Goal: Use online tool/utility: Utilize a website feature to perform a specific function

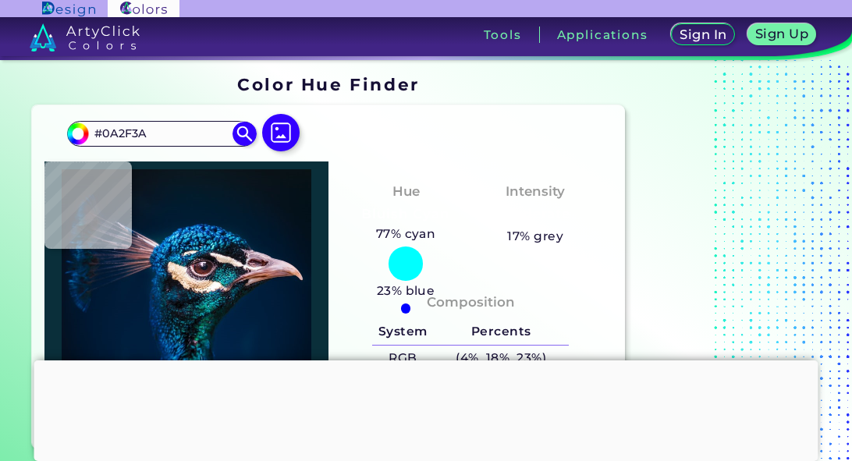
type input "#070c0f"
type input "#070C0F"
type input "#0a1213"
type input "#0A1213"
type input "#0e2128"
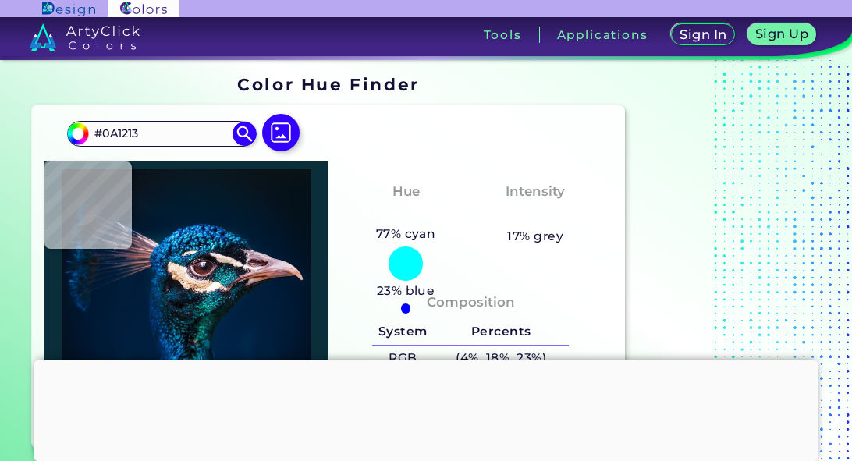
type input "#0E2128"
type input "#10212e"
type input "#10212E"
type input "#050d15"
type input "#050D15"
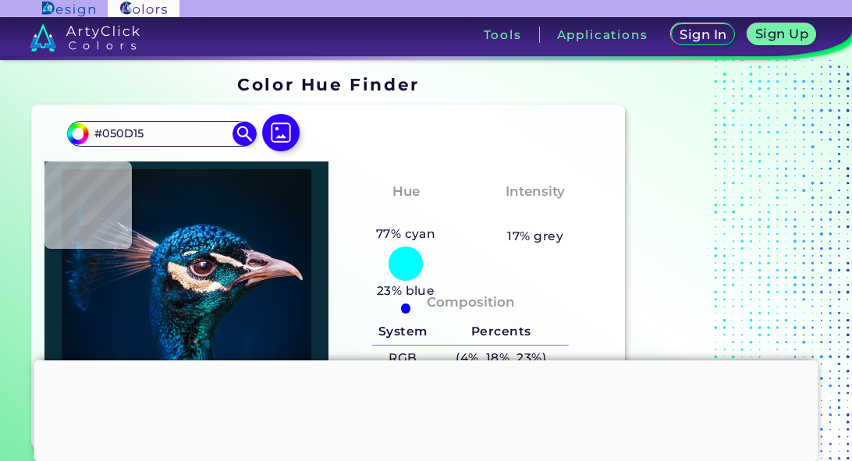
type input "#051117"
type input "#031a27"
type input "#031A27"
type input "#1c5965"
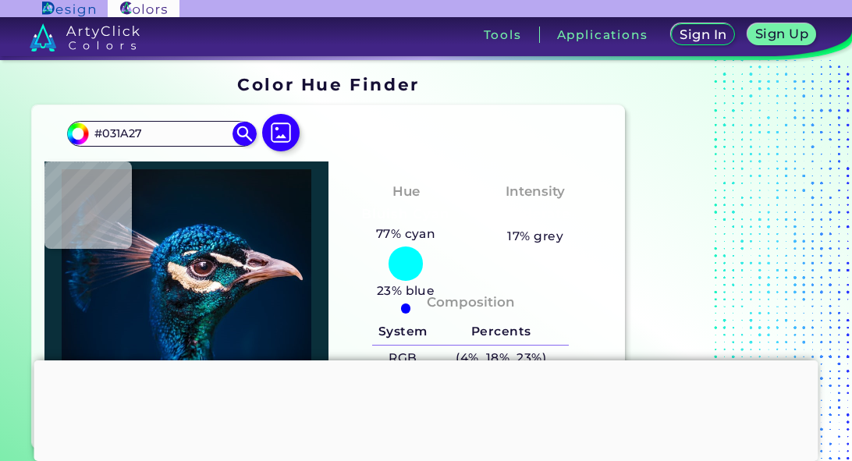
type input "#1C5965"
type input "#172b3d"
type input "#172B3D"
type input "#07263d"
type input "#07263D"
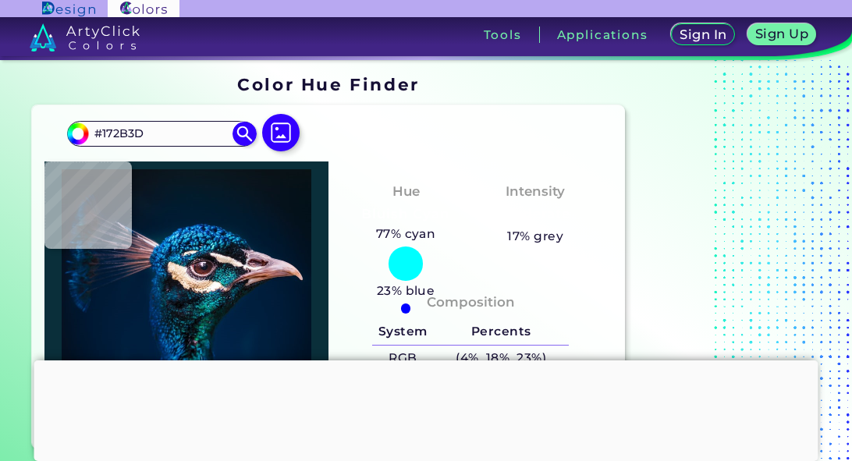
scroll to position [78, 0]
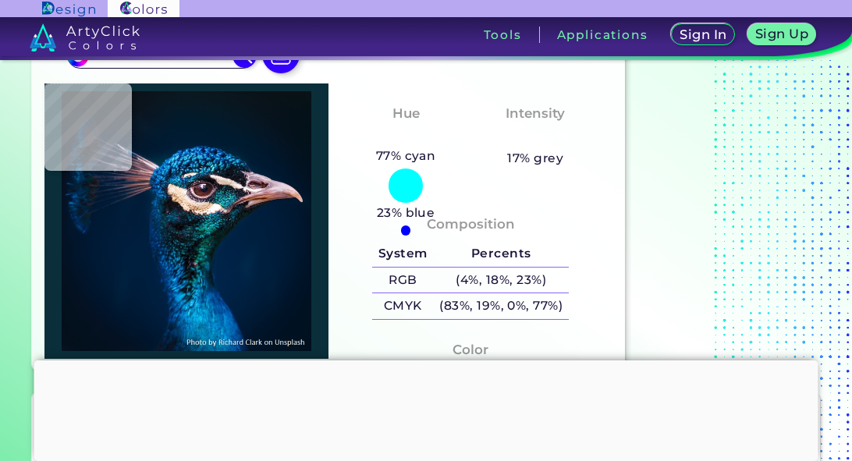
type input "#062d38"
type input "#062D38"
type input "#061925"
type input "#11121f"
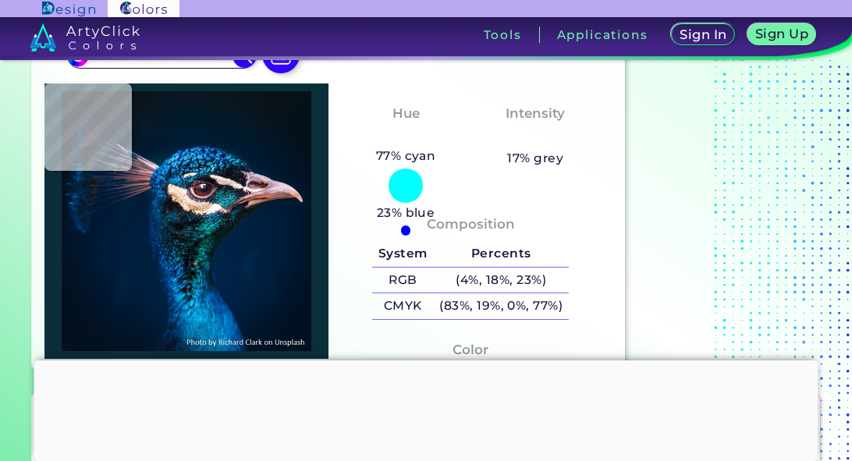
type input "#11121F"
type input "#09272d"
type input "#09272D"
type input "#031e25"
type input "#031E25"
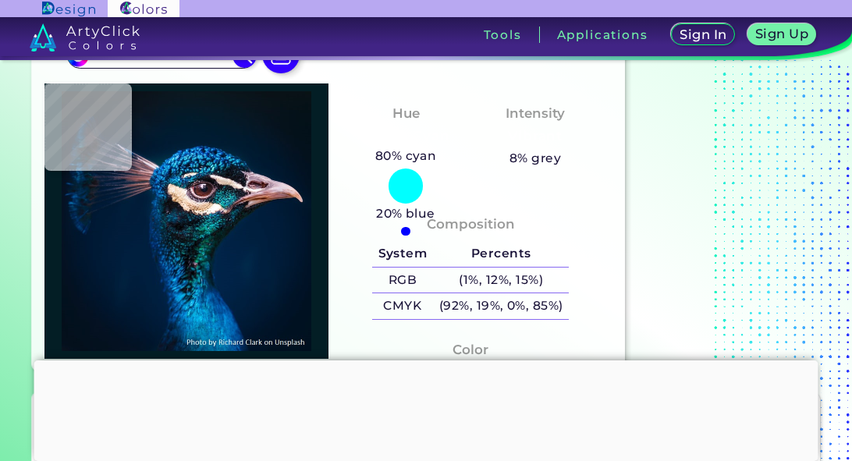
type input "#13393b"
type input "#13393B"
type input "#000c16"
type input "#000C16"
type input "#0c303b"
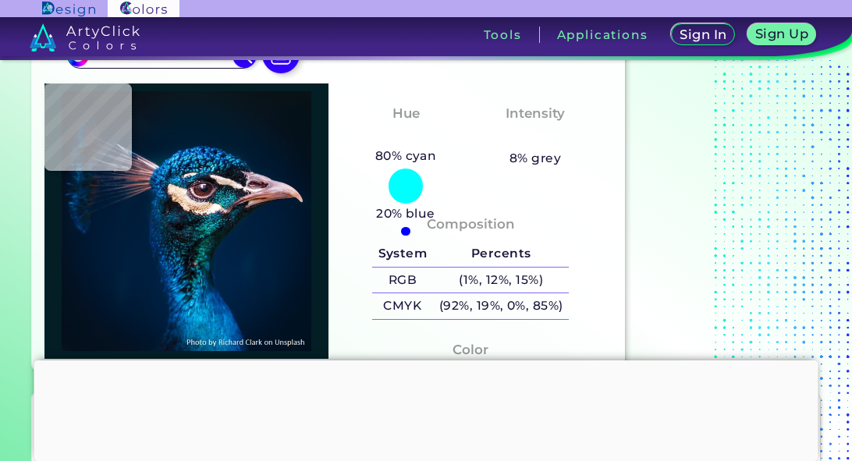
type input "#0C303B"
type input "#0a2d3b"
type input "#0A2D3B"
type input "#04262b"
type input "#04262B"
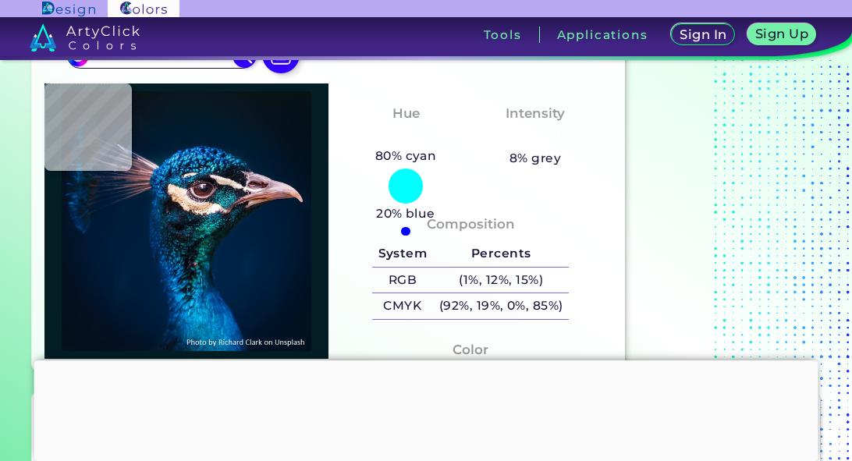
type input "#0a202c"
type input "#0A202C"
type input "#0f1319"
type input "#0F1319"
type input "#00090d"
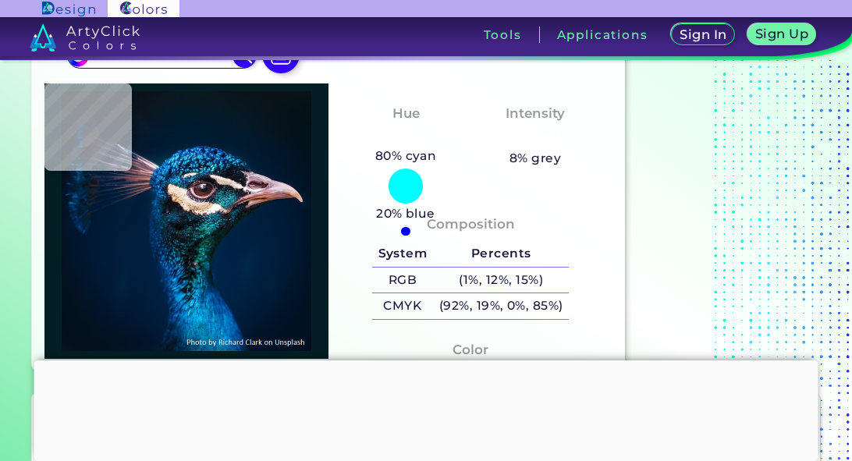
type input "#00090D"
type input "#010105"
type input "#050710"
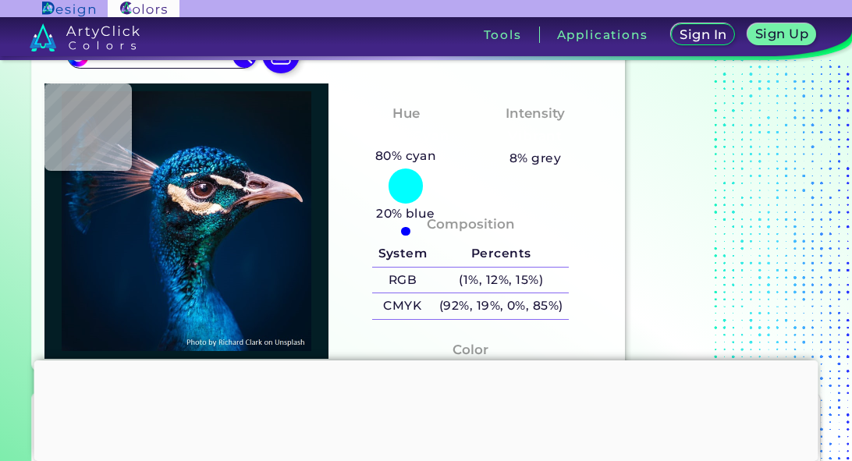
type input "#161b1f"
type input "#161B1F"
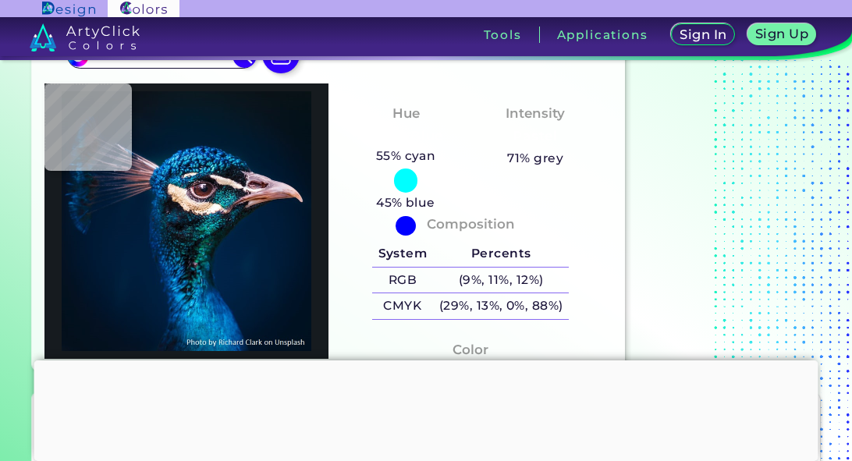
type input "#272f32"
type input "#272F32"
type input "#02090e"
type input "#02090E"
type input "#0f121b"
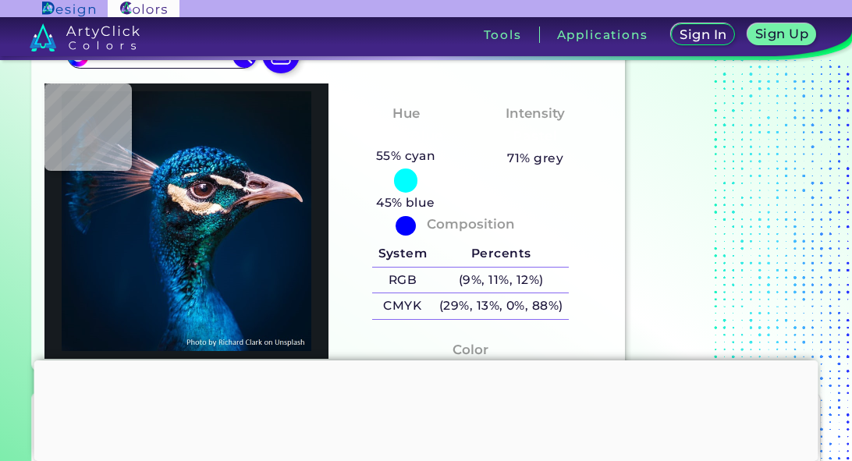
type input "#0F121B"
type input "#32303e"
type input "#32303E"
type input "#575261"
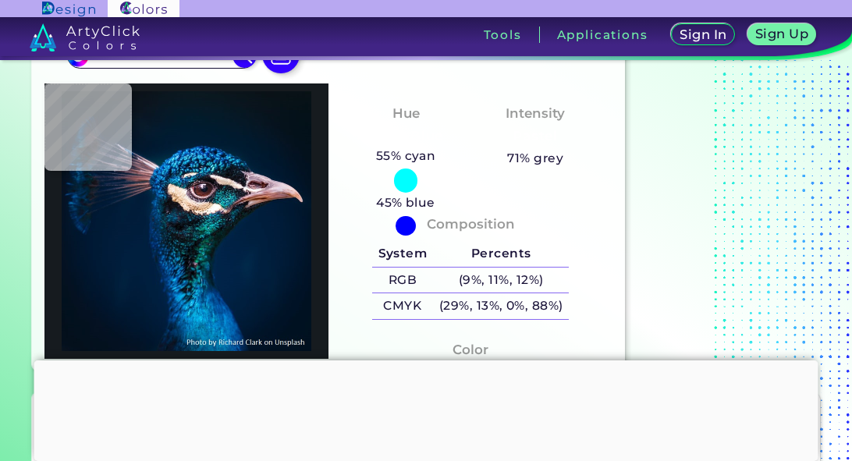
type input "#23202e"
type input "#23202E"
type input "#0d0e17"
type input "#0D0E17"
type input "#02020b"
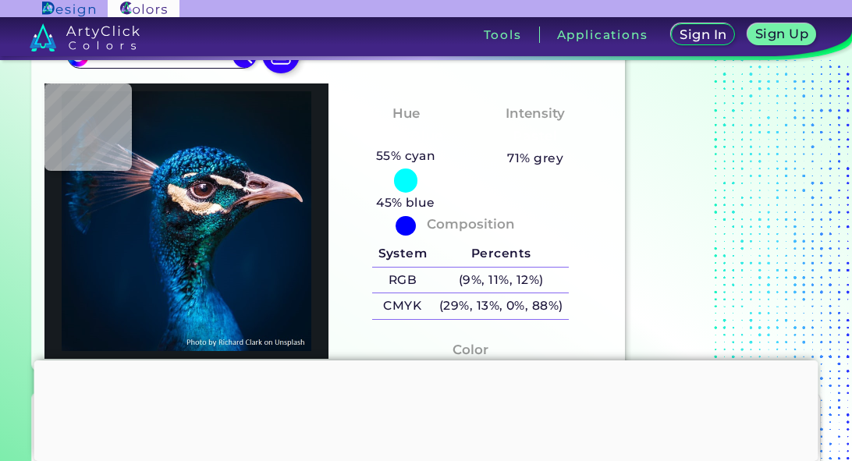
type input "#02020B"
type input "#181620"
type input "#484352"
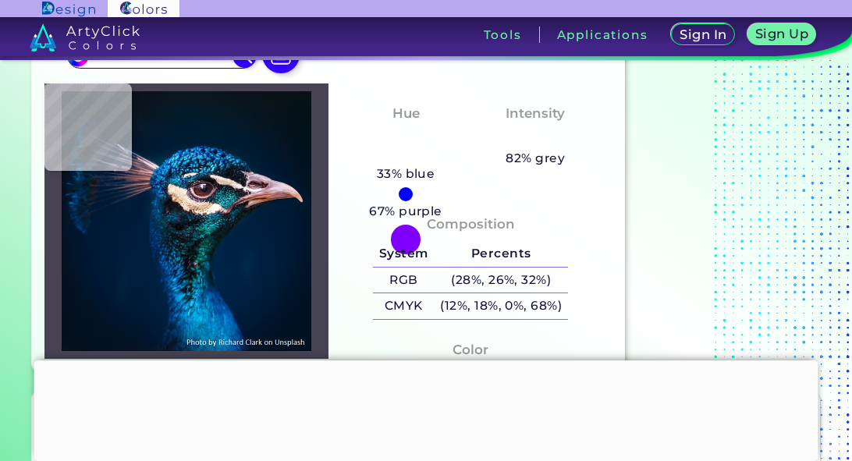
type input "#0b1922"
type input "#0B1922"
type input "#061015"
type input "#081623"
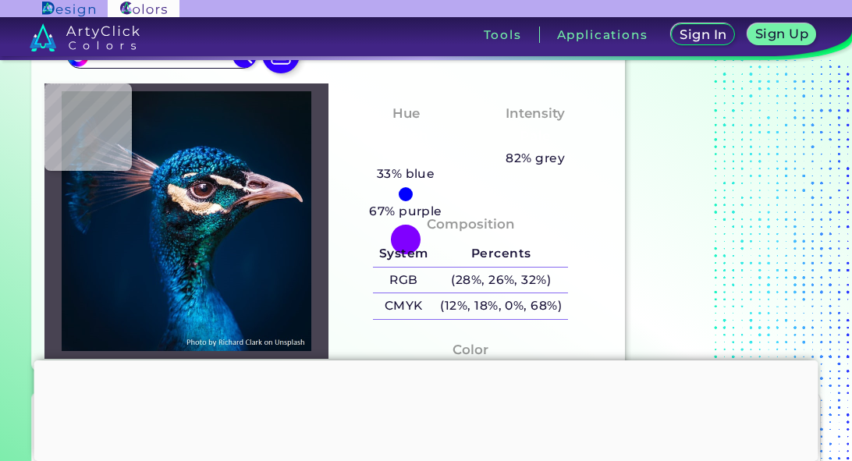
type input "#081623"
type input "#1f1b1e"
type input "#1F1B1E"
type input "#003740"
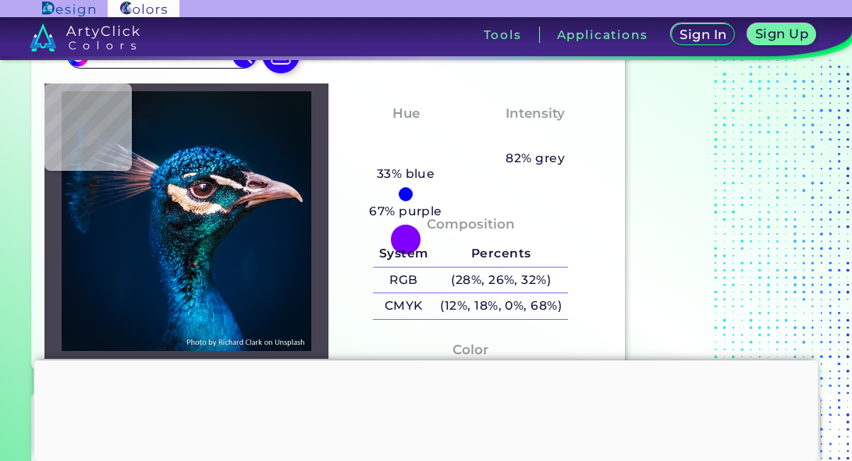
type input "#074965"
type input "#022d4e"
type input "#022D4E"
type input "#012348"
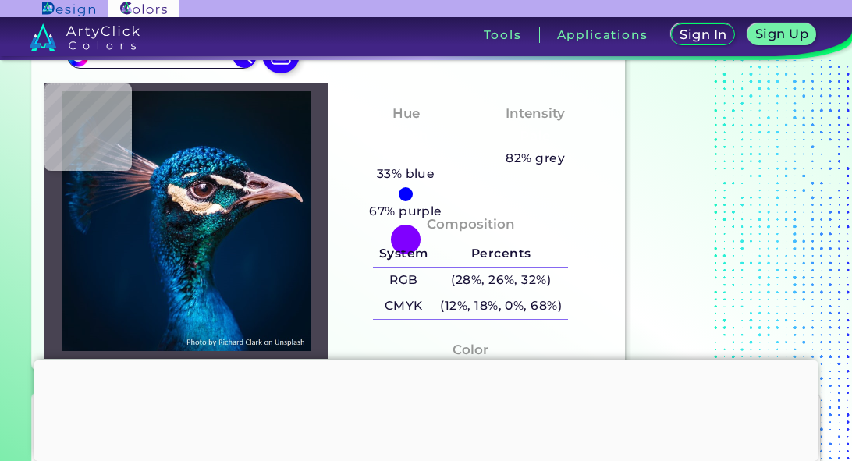
type input "#012348"
type input "#002144"
type input "#011f3f"
type input "#011F3F"
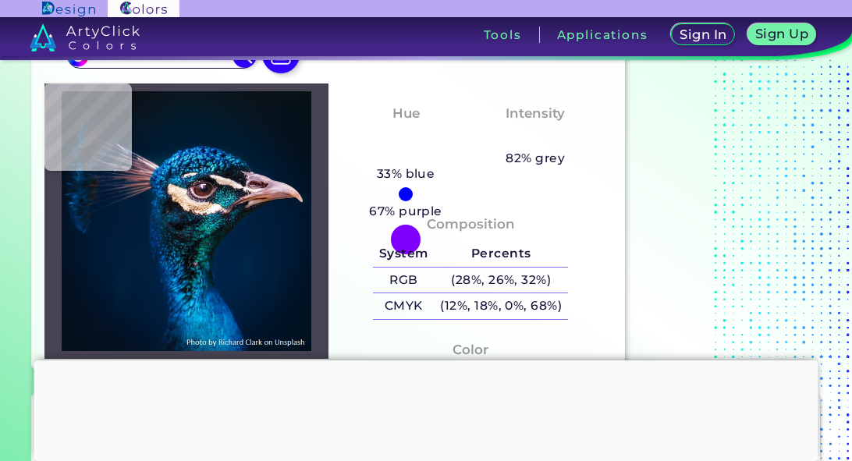
type input "#001f3e"
type input "#001F3E"
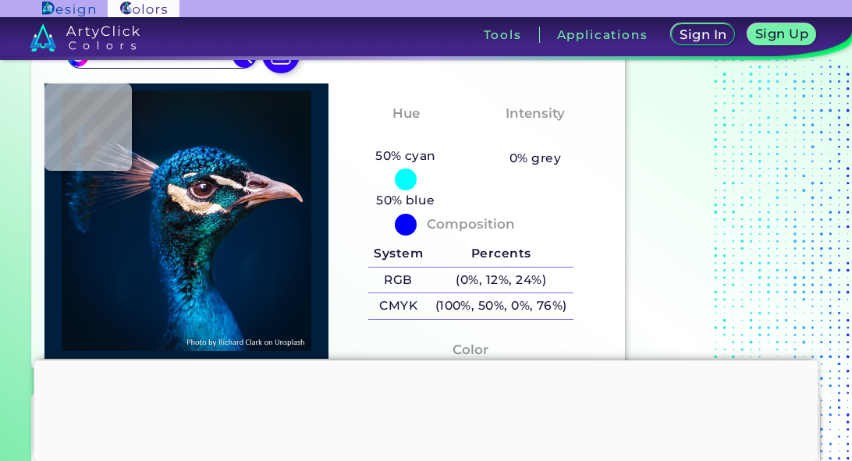
type input "#00203f"
type input "#00203F"
type input "#002140"
type input "#002141"
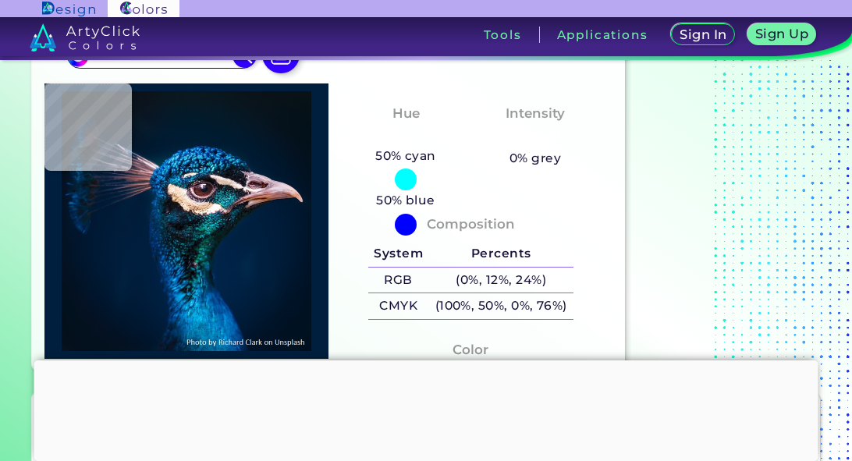
type input "#002141"
type input "#002142"
type input "#012245"
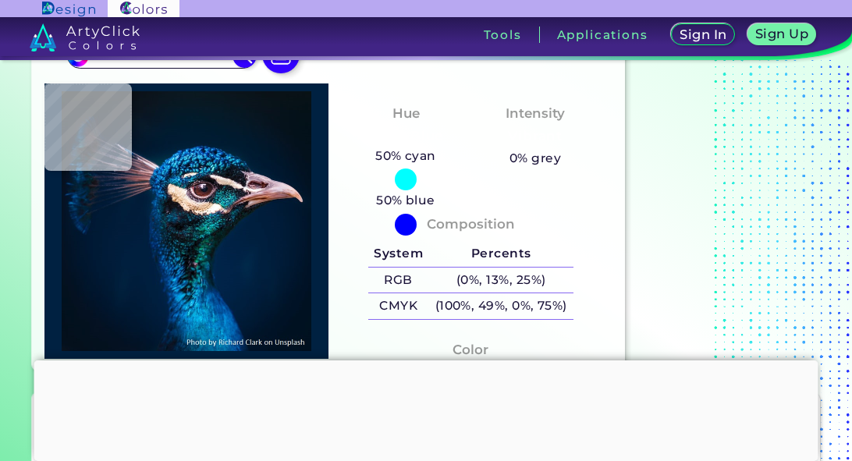
type input "#002245"
type input "#012348"
type input "#002448"
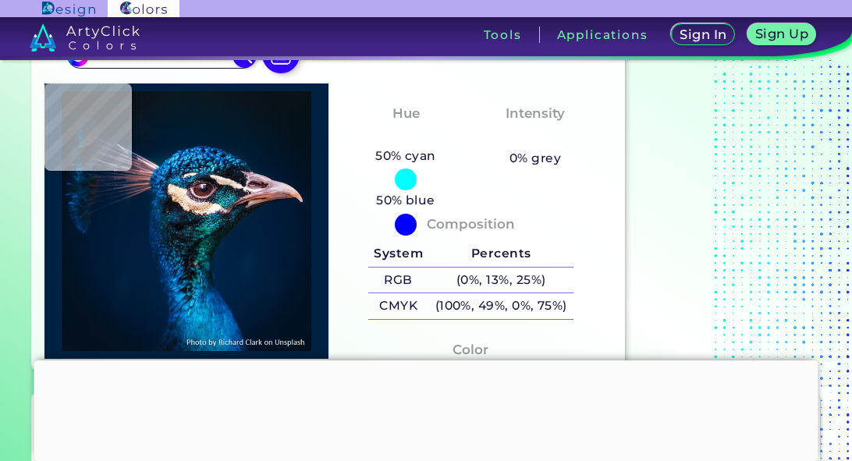
type input "#002448"
type input "#012348"
type input "#002247"
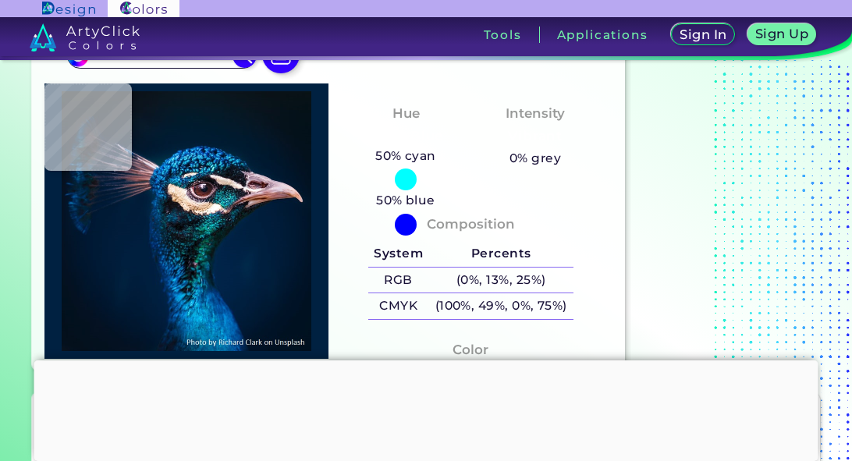
type input "#02264b"
type input "#02264B"
type input "#012946"
type input "#00294a"
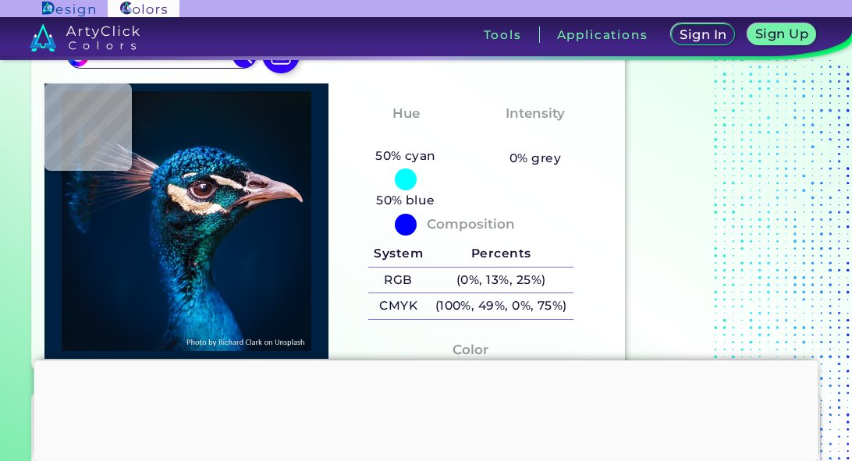
type input "#00294A"
type input "#002c53"
type input "#002C53"
type input "#012b4c"
type input "#012B4C"
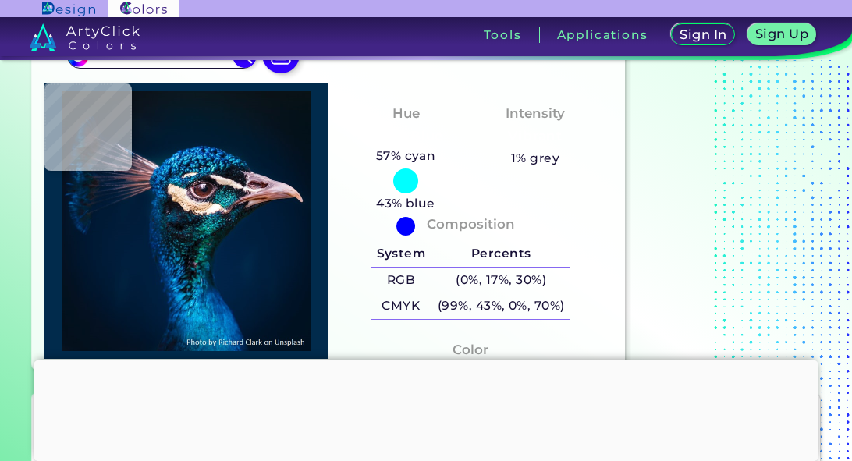
type input "#022c56"
type input "#022C56"
type input "#042d52"
type input "#042D52"
type input "#032f4a"
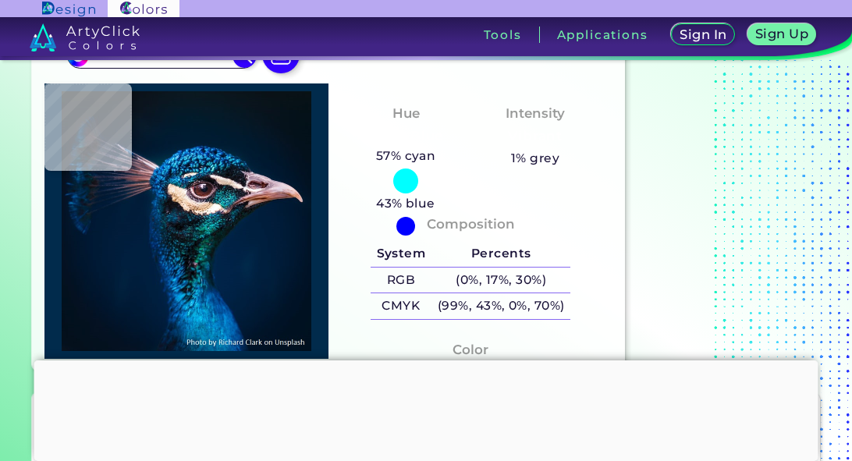
type input "#032F4A"
type input "#012944"
type input "#01283c"
type input "#01283C"
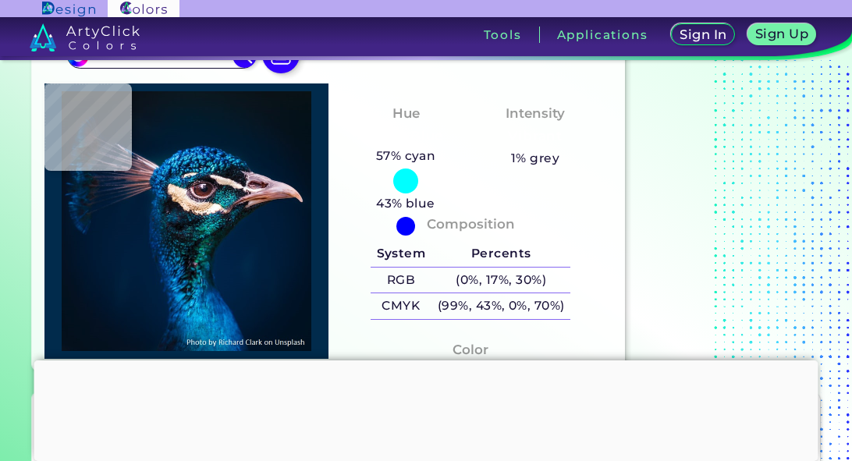
type input "#012639"
type input "#00263d"
type input "#00263D"
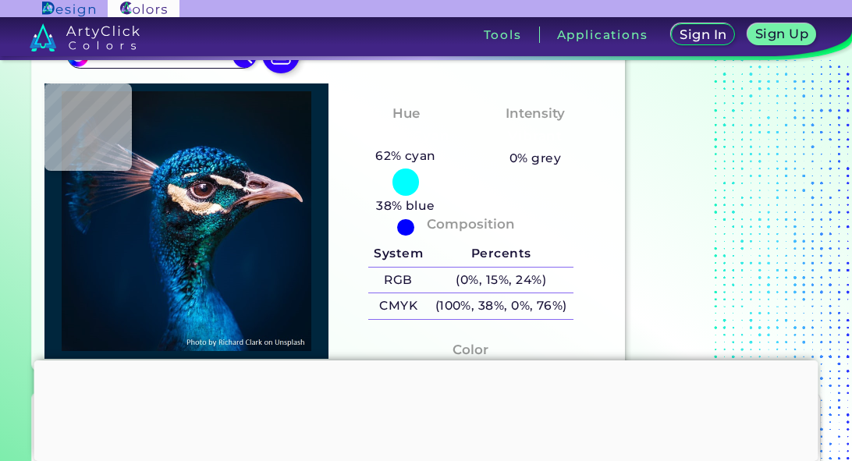
type input "#01273f"
type input "#01273F"
type input "#002b40"
type input "#002B40"
type input "#002a3b"
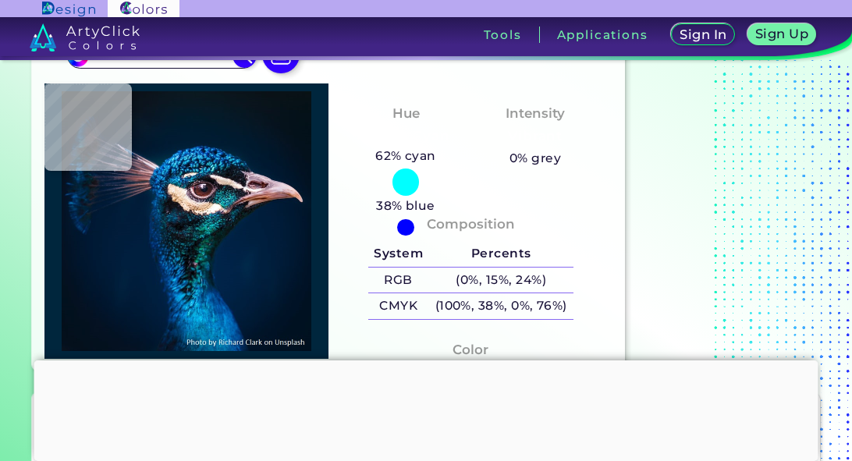
type input "#002A3B"
type input "#002b42"
type input "#002B42"
type input "#053856"
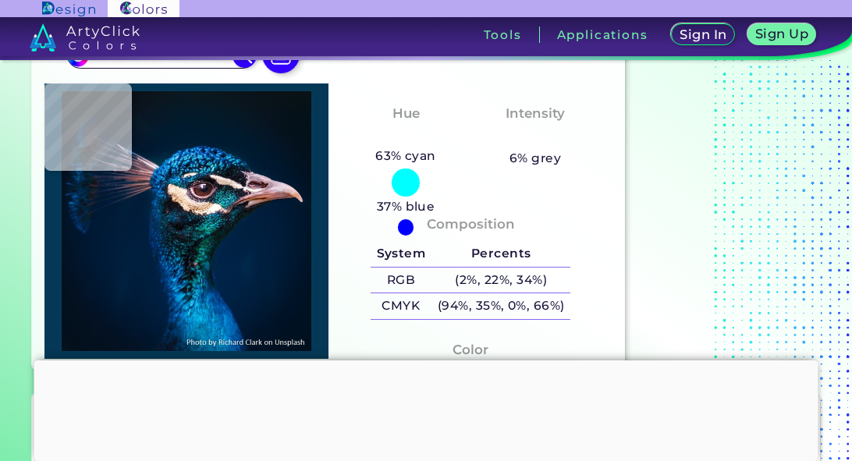
type input "#03375b"
type input "#03375B"
type input "#023f65"
type input "#023F65"
type input "#01416c"
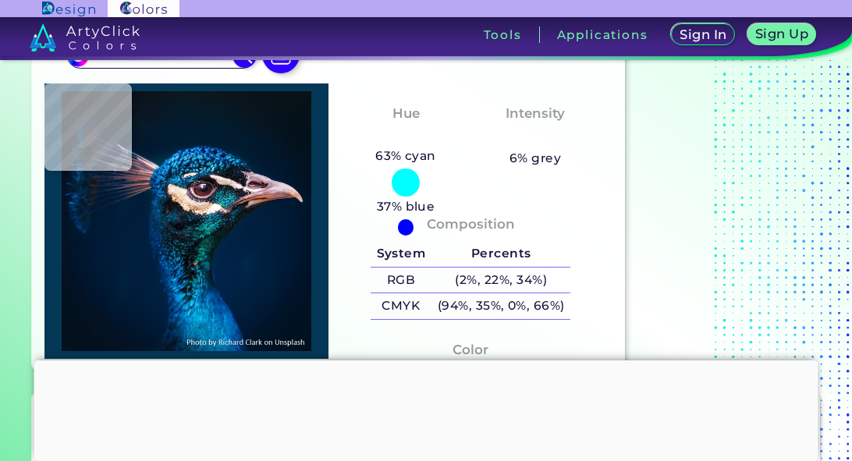
type input "#01416C"
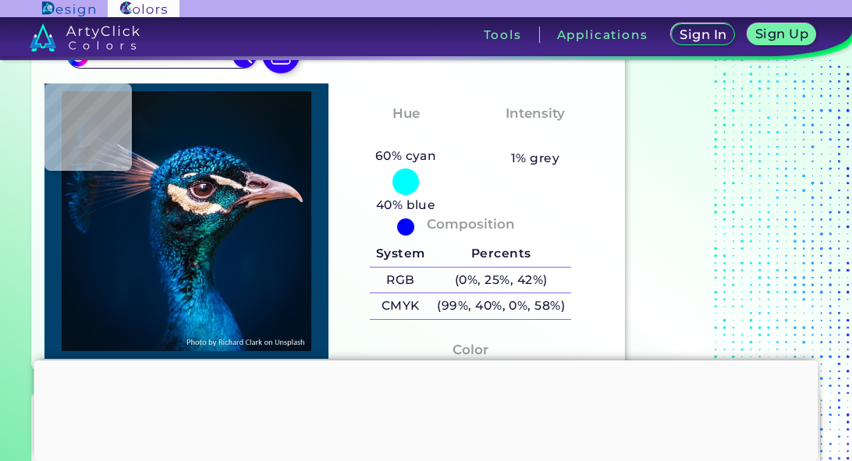
type input "#004377"
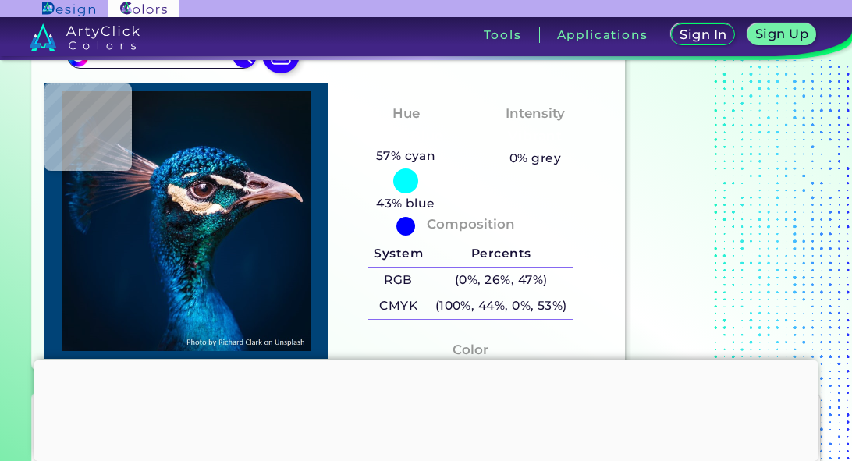
type input "#044779"
type input "#0974a5"
type input "#0974A5"
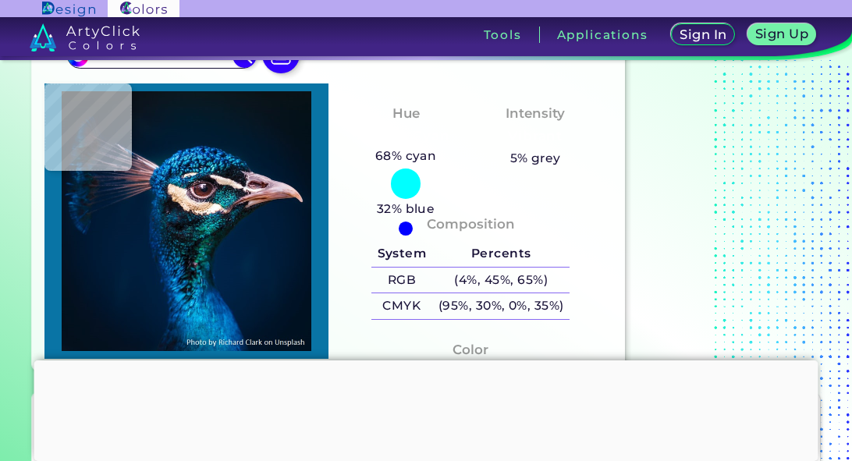
type input "#0b7aa1"
type input "#0B7AA1"
type input "#177495"
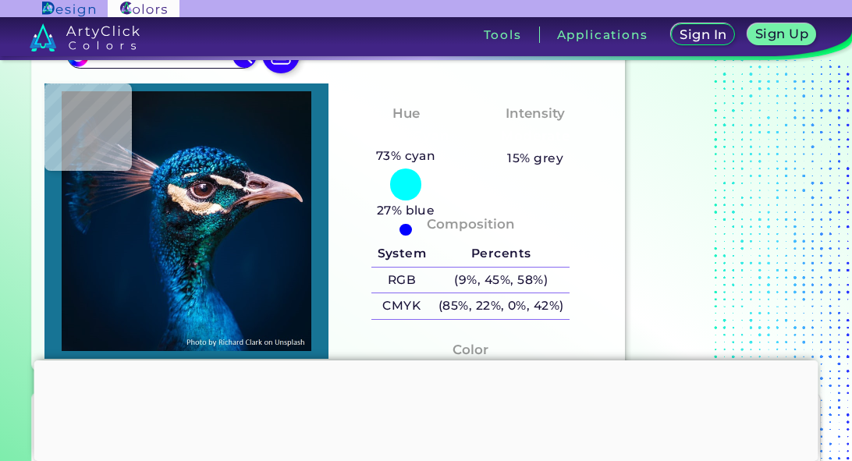
type input "#1384a6"
type input "#1384A6"
type input "#076384"
type input "#1c99b7"
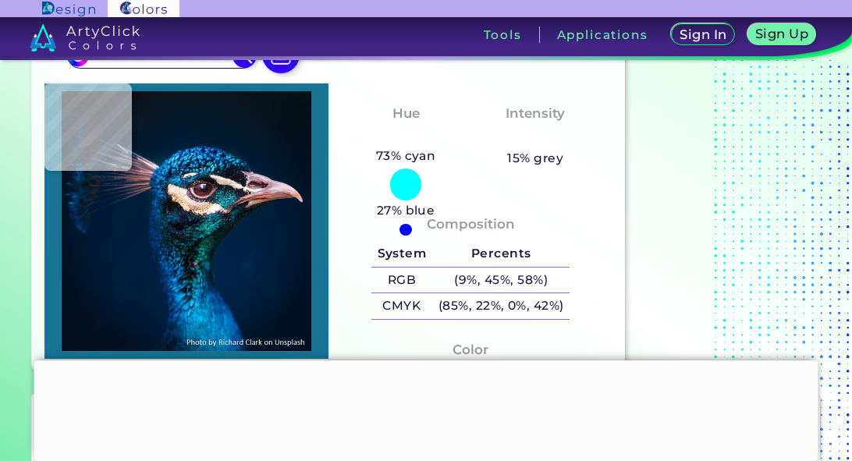
type input "#1C99B7"
type input "#005484"
type input "#0761a2"
type input "#0761A2"
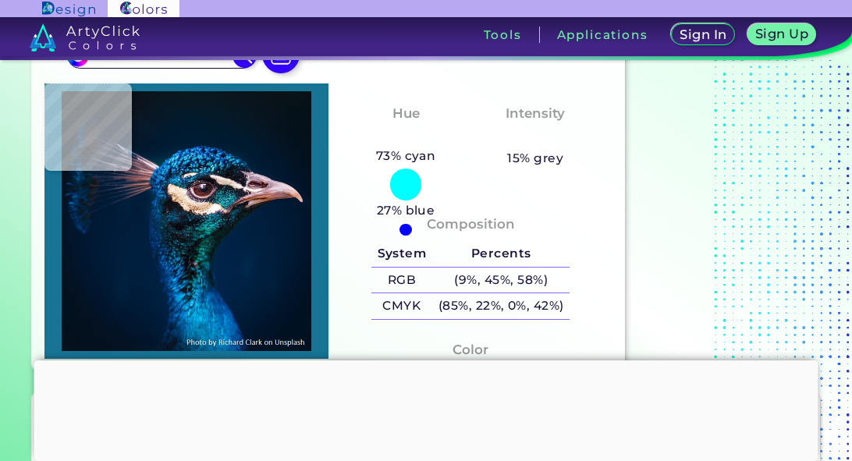
type input "#0063a8"
type input "#0063A8"
type input "#0777b5"
type input "#0777B5"
type input "#016cac"
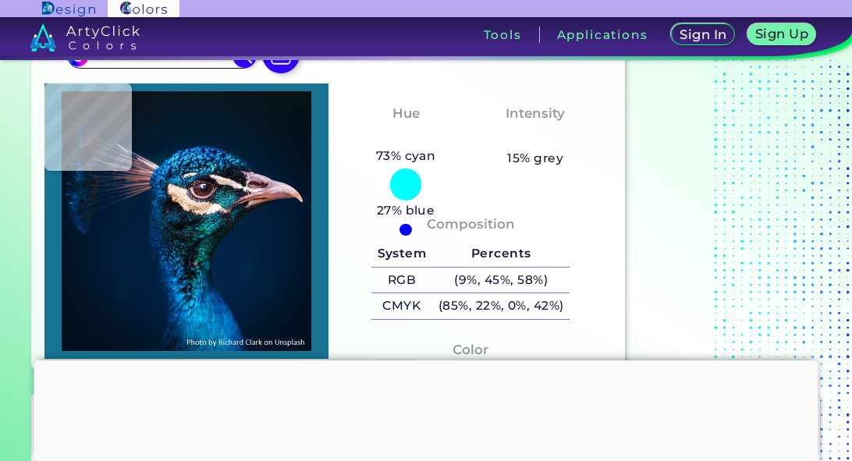
type input "#016CAC"
type input "#0076ad"
type input "#[DATE]"
type input "#1584b8"
type input "#1584B8"
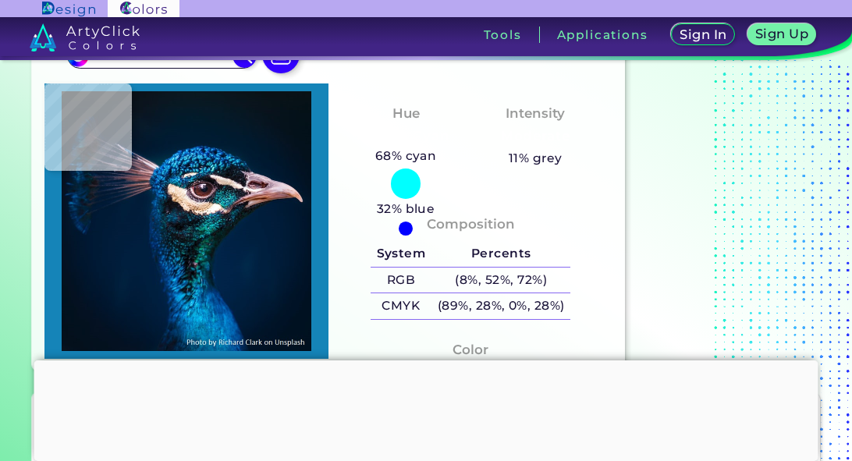
type input "#18a8d9"
type input "#18A8D9"
type input "#19a8d5"
type input "#19A8D5"
type input "#027aa5"
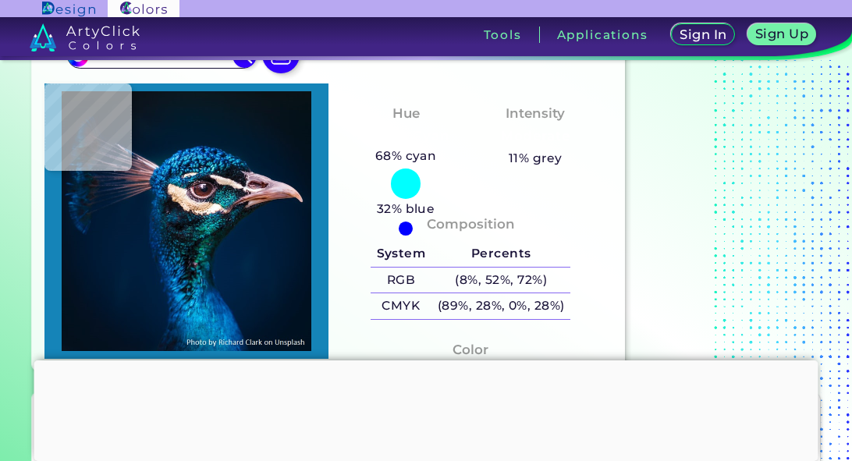
type input "#027AA5"
type input "#1397bb"
type input "#1397BB"
type input "#007ea7"
type input "#007EA7"
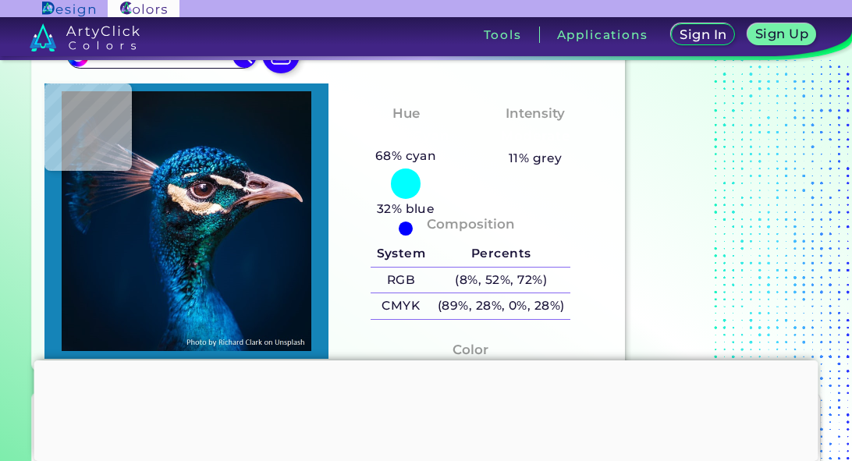
type input "#16a0c5"
type input "#16A0C5"
type input "#096e94"
type input "#096E94"
type input "#0f637c"
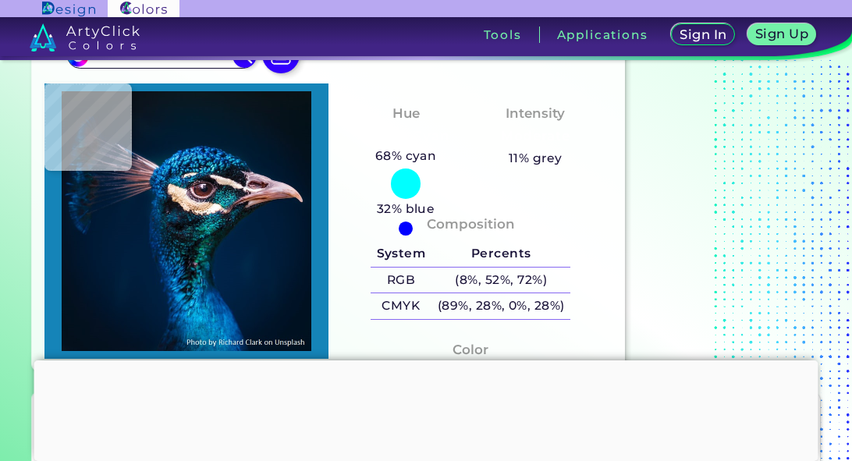
type input "#0F637C"
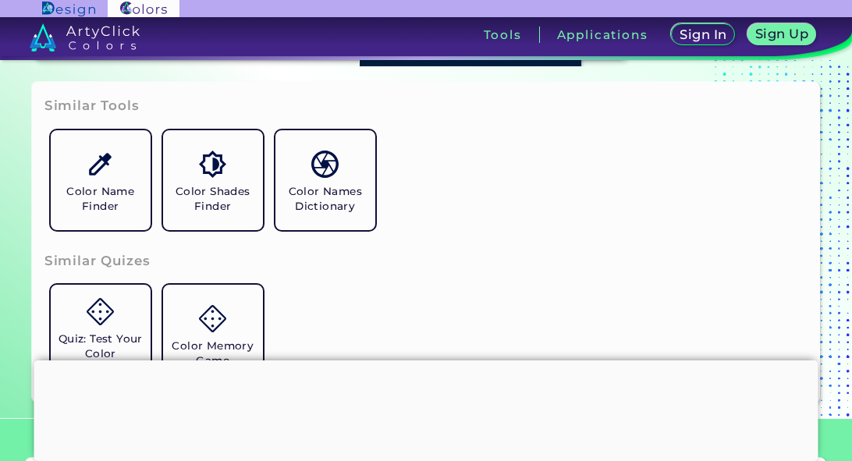
scroll to position [390, 0]
